Goal: Transaction & Acquisition: Purchase product/service

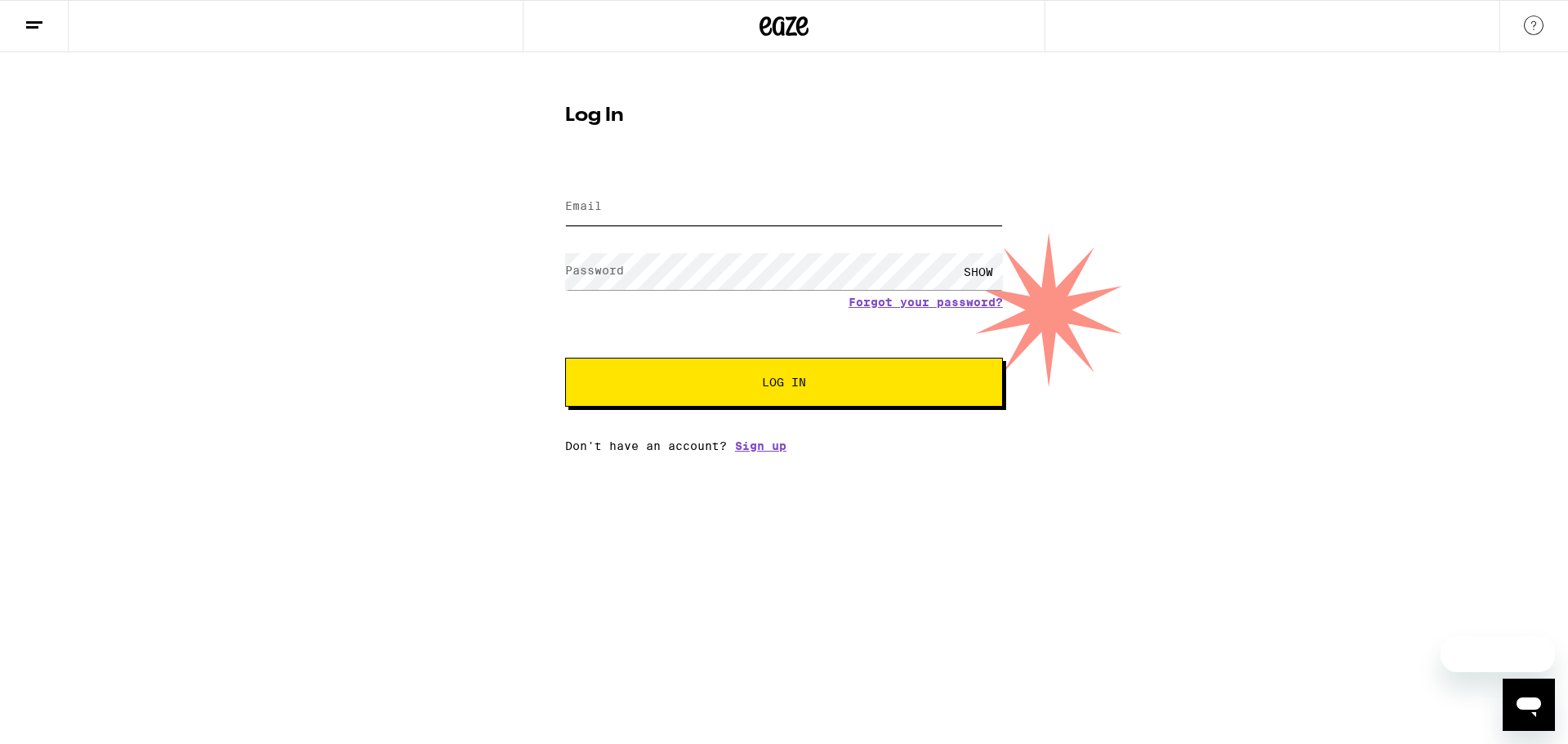
type input "[EMAIL_ADDRESS][DOMAIN_NAME]"
click at [769, 401] on button "Log In" at bounding box center [783, 382] width 437 height 49
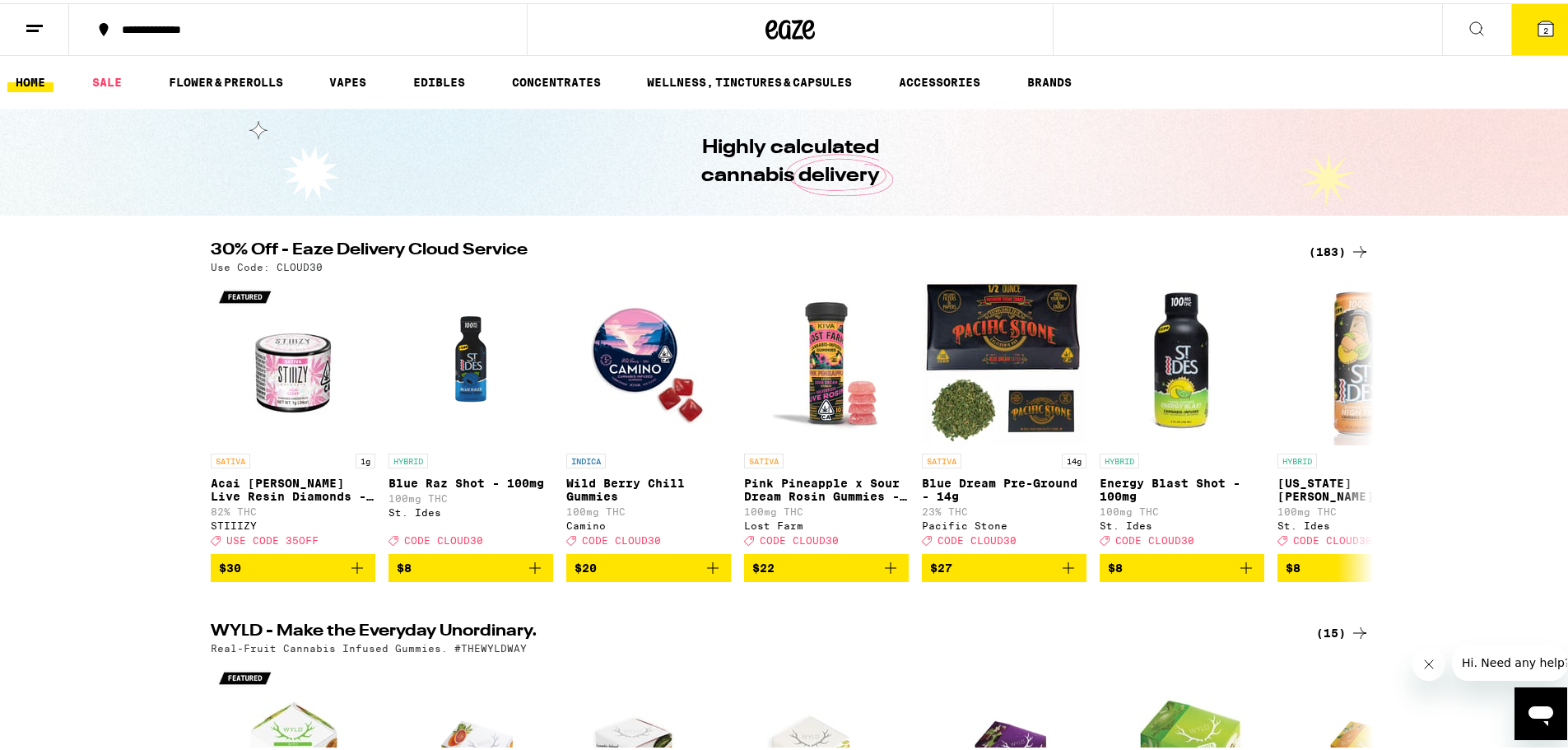
click at [1451, 18] on button at bounding box center [1477, 27] width 69 height 52
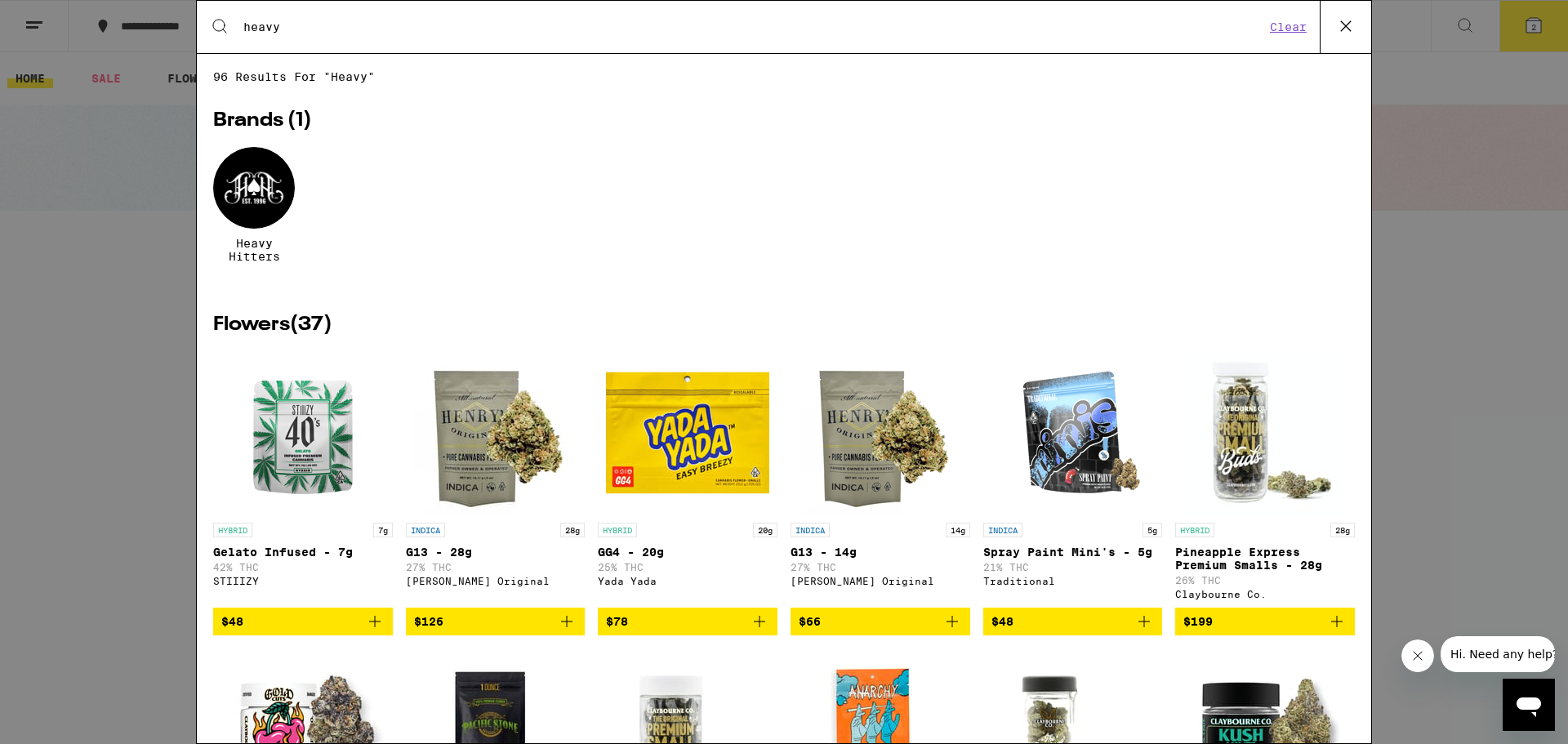
type input "heavy"
click at [235, 169] on div at bounding box center [253, 187] width 81 height 81
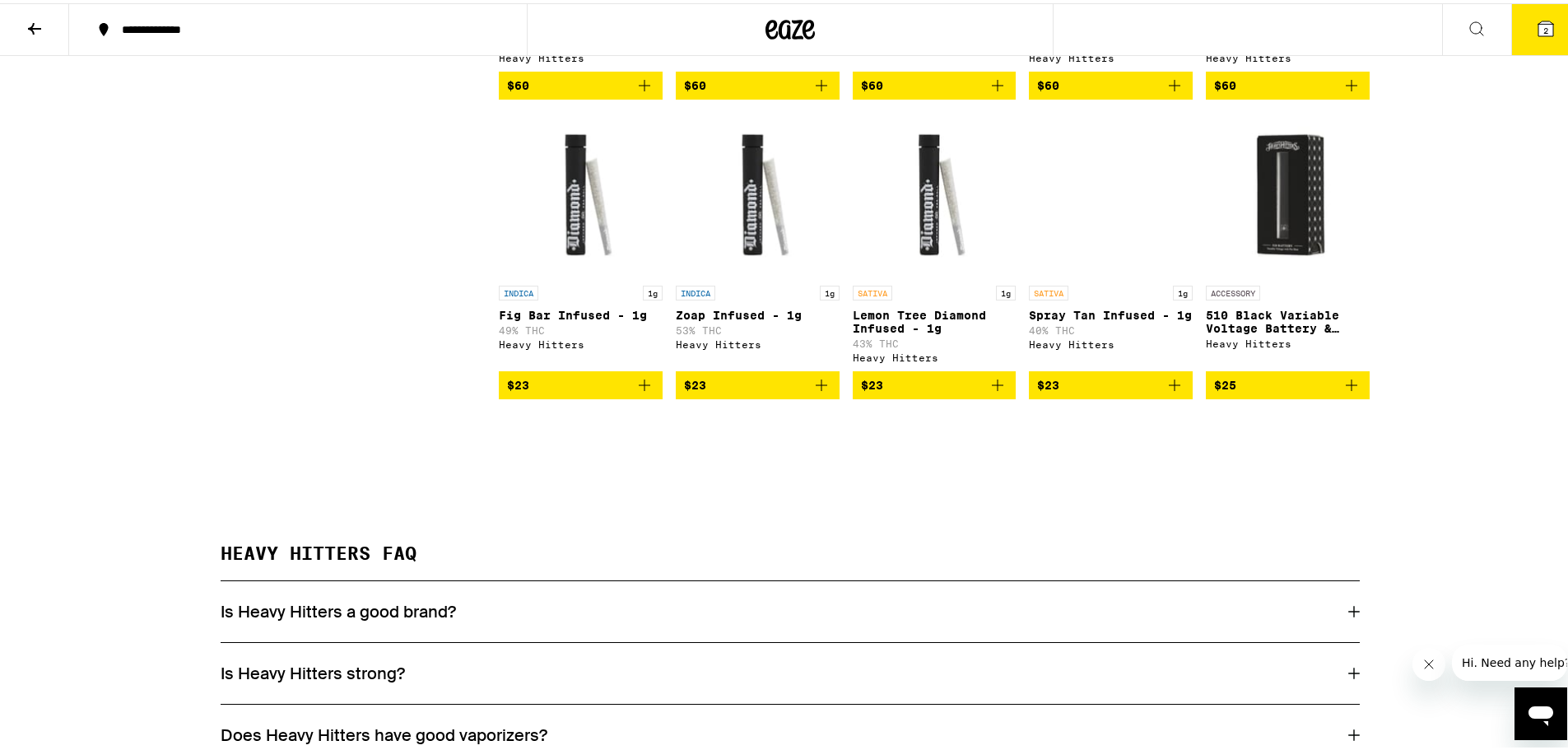
scroll to position [1235, 0]
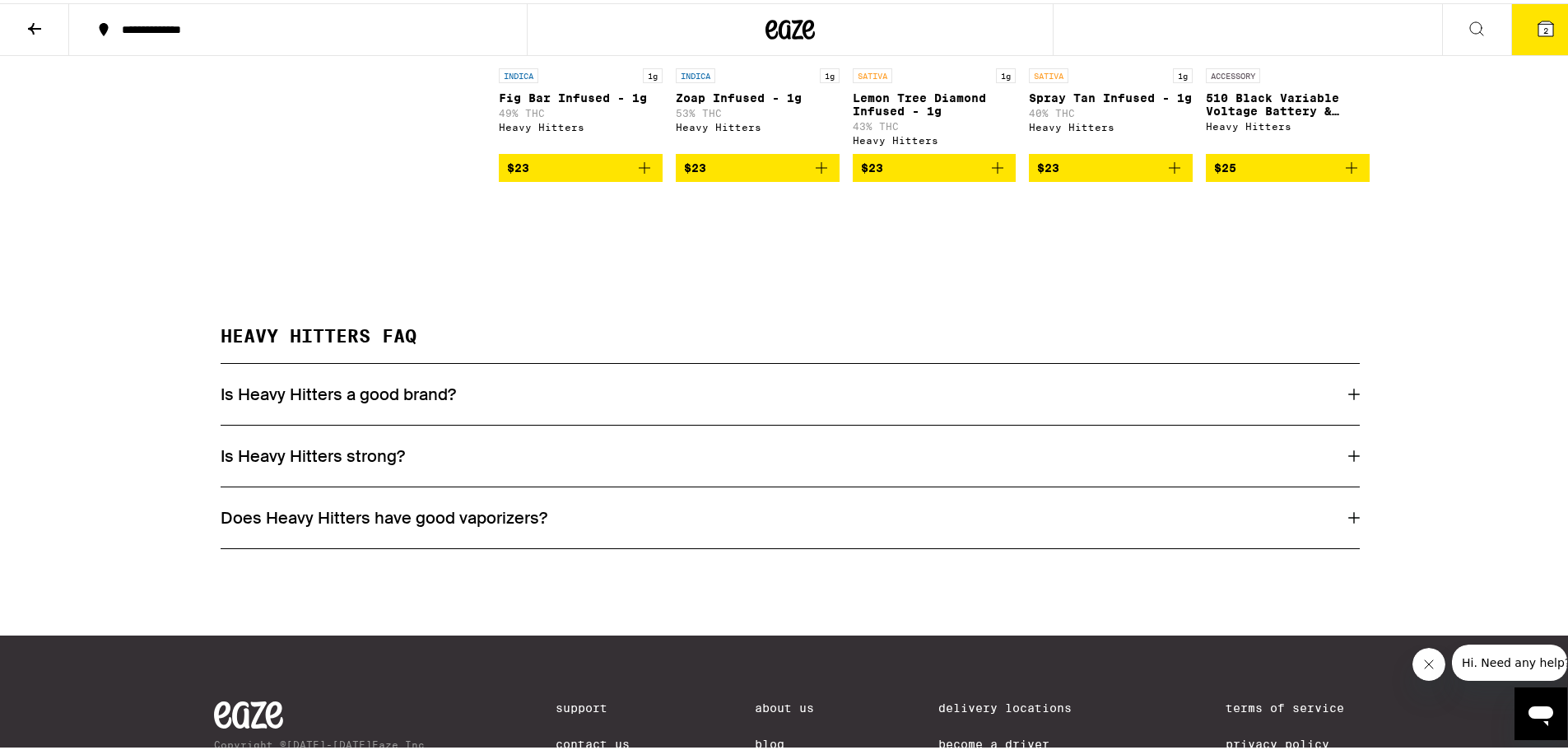
click at [1348, 397] on icon at bounding box center [1353, 391] width 11 height 11
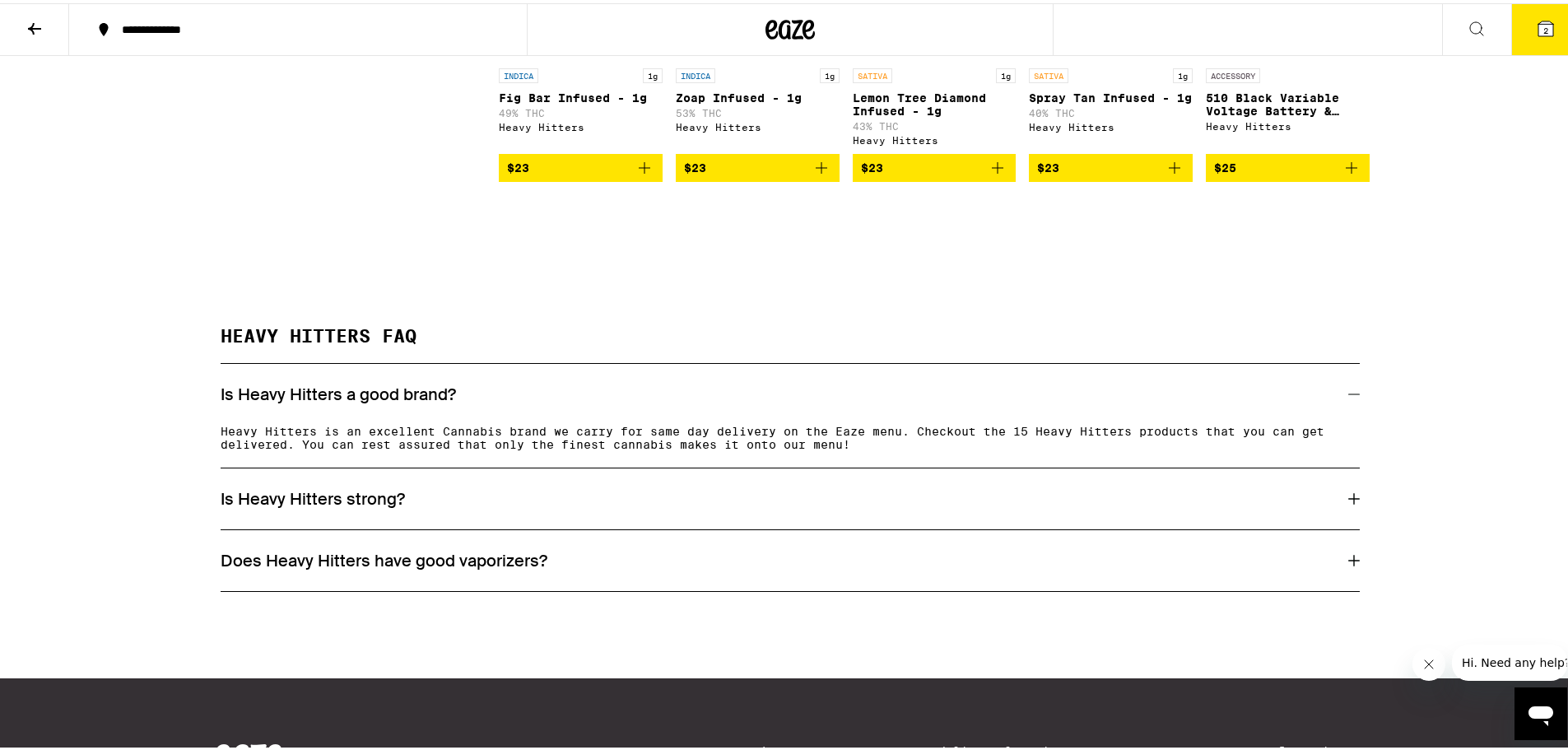
click at [1348, 397] on icon at bounding box center [1353, 391] width 11 height 11
